Goal: Task Accomplishment & Management: Use online tool/utility

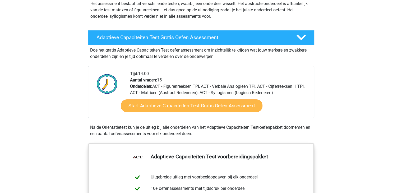
scroll to position [70, 0]
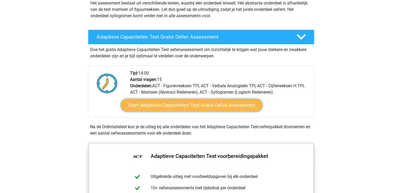
click at [185, 104] on link "Start Adaptieve Capaciteiten Test Gratis Oefen Assessment" at bounding box center [192, 105] width 142 height 13
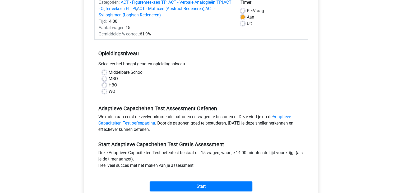
scroll to position [75, 0]
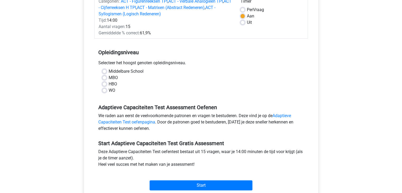
click at [111, 79] on label "MBO" at bounding box center [113, 78] width 9 height 6
click at [107, 79] on input "MBO" at bounding box center [104, 77] width 4 height 5
radio input "true"
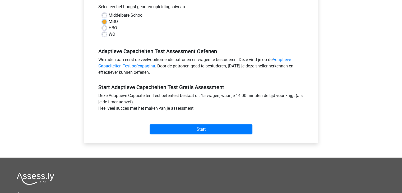
scroll to position [136, 0]
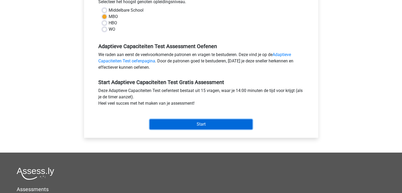
click at [185, 128] on input "Start" at bounding box center [201, 124] width 103 height 10
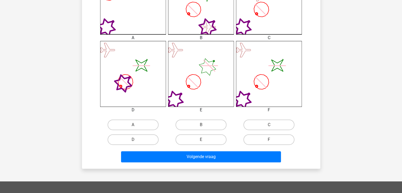
scroll to position [182, 0]
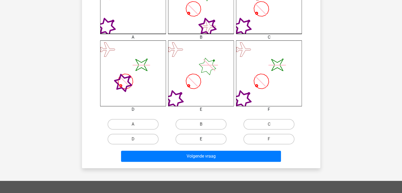
click at [217, 138] on label "E" at bounding box center [201, 139] width 51 height 11
click at [205, 139] on input "E" at bounding box center [202, 140] width 3 height 3
radio input "true"
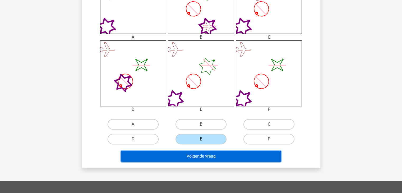
click at [216, 153] on button "Volgende vraag" at bounding box center [201, 156] width 160 height 11
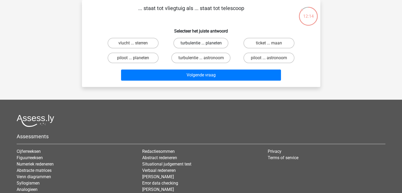
scroll to position [0, 0]
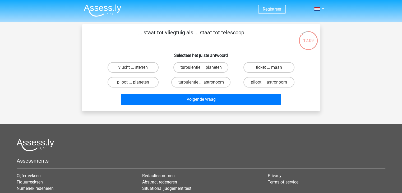
drag, startPoint x: 188, startPoint y: 30, endPoint x: 227, endPoint y: 40, distance: 39.7
click at [227, 40] on p "... staat tot vliegtuig als ... staat tot telescoop" at bounding box center [191, 37] width 202 height 16
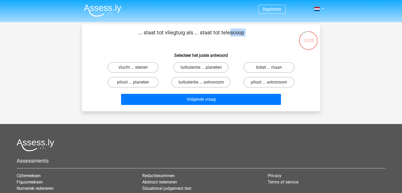
click at [207, 31] on p "... staat tot vliegtuig als ... staat tot telescoop" at bounding box center [191, 37] width 202 height 16
click at [251, 81] on label "piloot ... astronoom" at bounding box center [269, 82] width 51 height 11
click at [269, 82] on input "piloot ... astronoom" at bounding box center [270, 83] width 3 height 3
radio input "true"
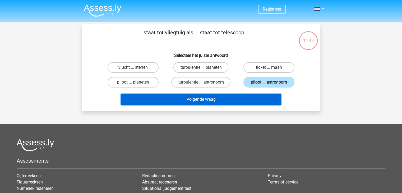
click at [243, 98] on button "Volgende vraag" at bounding box center [201, 99] width 160 height 11
